Goal: Find specific page/section: Find specific page/section

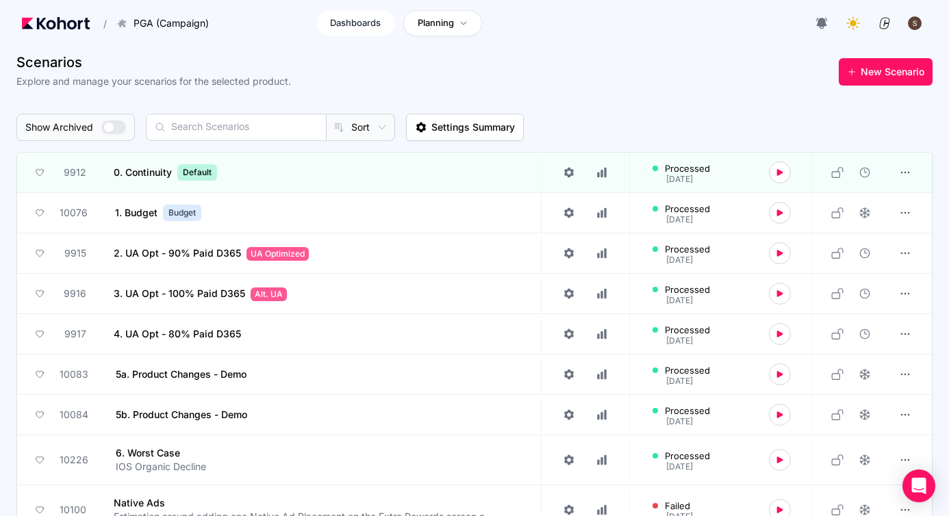
click at [348, 31] on link "Dashboards" at bounding box center [355, 23] width 79 height 26
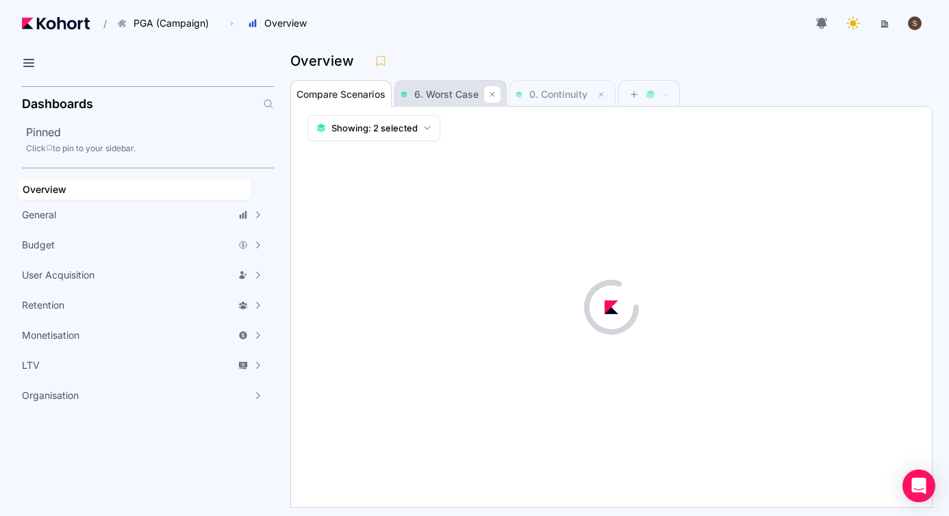
click at [494, 97] on icon at bounding box center [492, 94] width 8 height 8
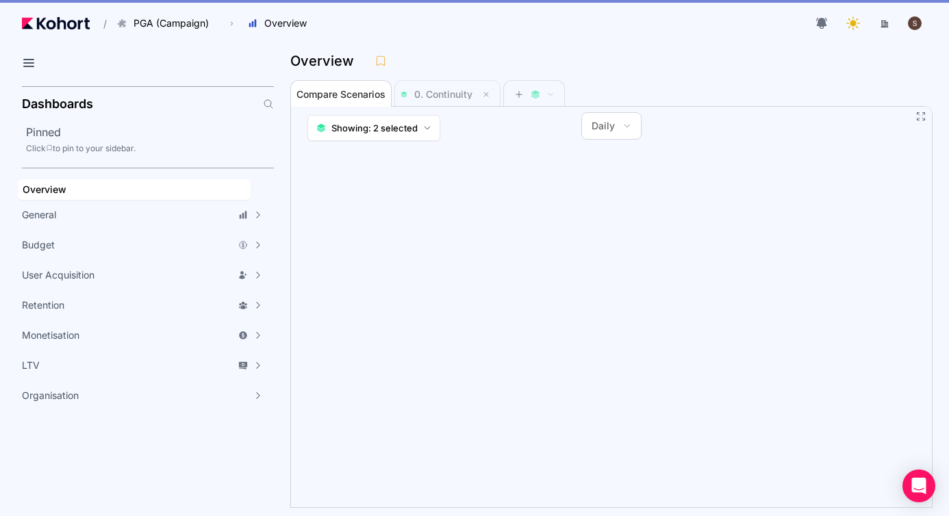
click at [494, 97] on button at bounding box center [486, 94] width 16 height 16
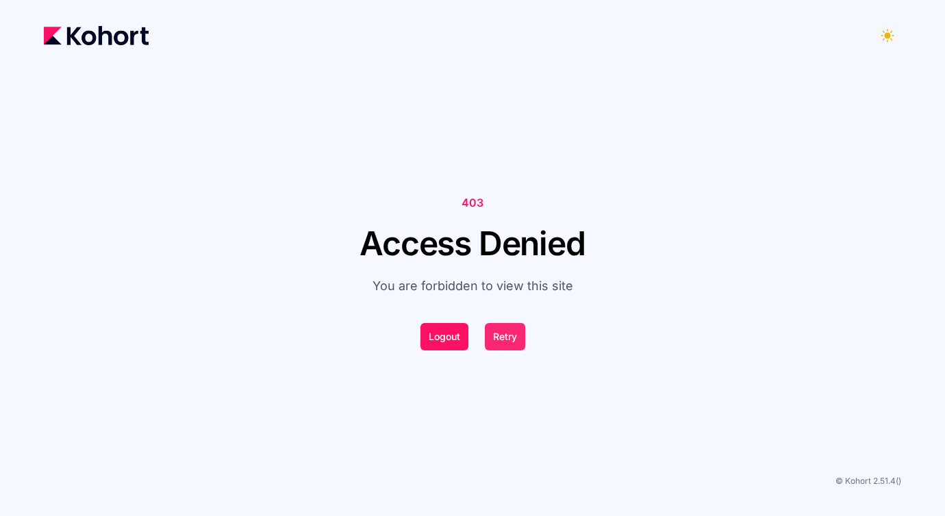
click at [511, 335] on button "Retry" at bounding box center [505, 336] width 40 height 27
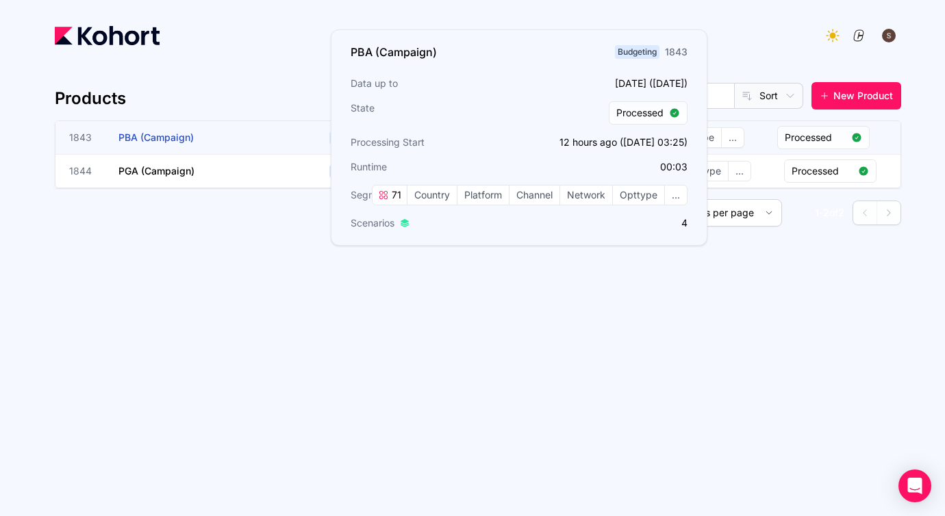
click at [174, 133] on span "PBA (Campaign)" at bounding box center [155, 137] width 75 height 12
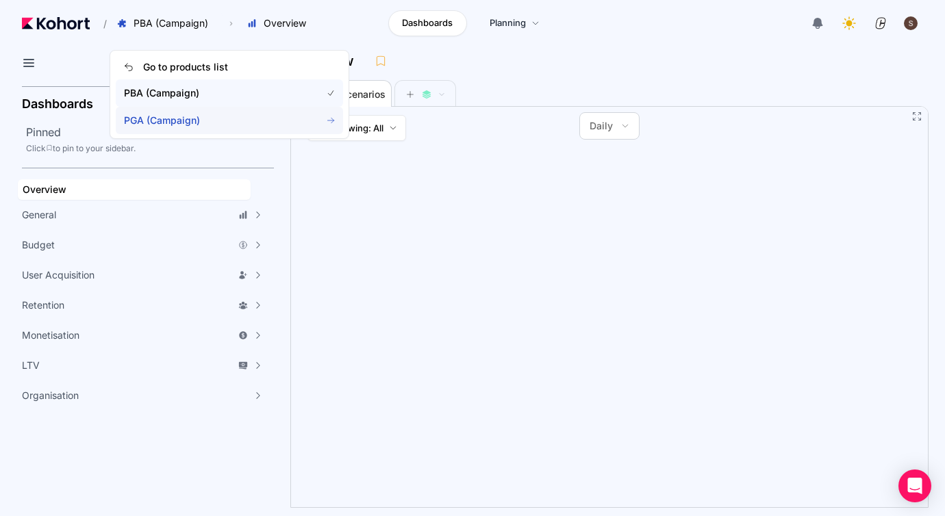
click at [175, 127] on span "PGA (Campaign)" at bounding box center [214, 121] width 181 height 14
